Goal: Task Accomplishment & Management: Manage account settings

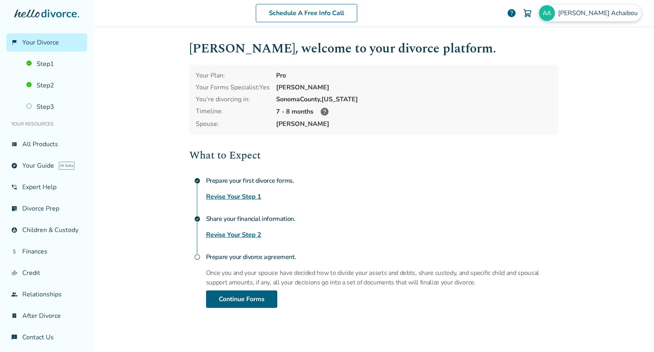
click at [611, 14] on span "[PERSON_NAME]" at bounding box center [599, 13] width 83 height 9
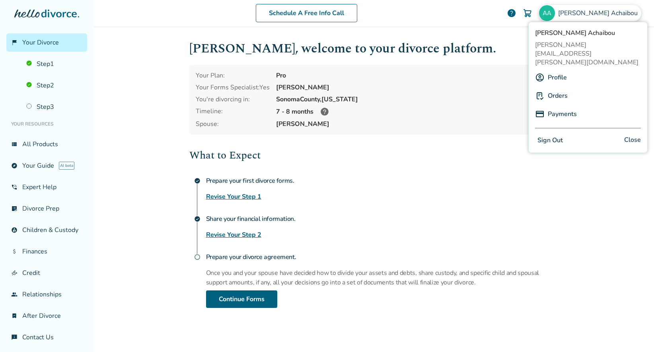
click at [551, 107] on link "Payments" at bounding box center [561, 114] width 29 height 15
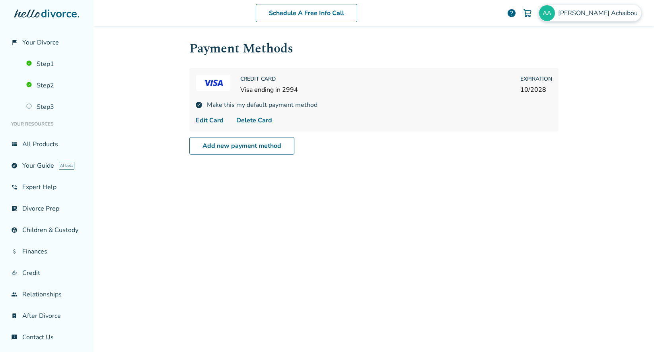
click at [602, 12] on span "[PERSON_NAME]" at bounding box center [599, 13] width 83 height 9
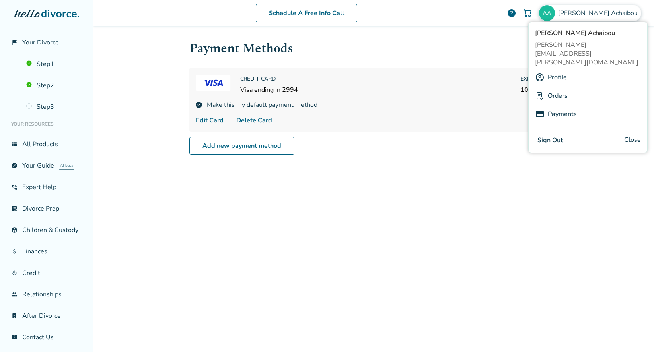
click at [558, 88] on link "Orders" at bounding box center [557, 95] width 20 height 15
